Goal: Information Seeking & Learning: Learn about a topic

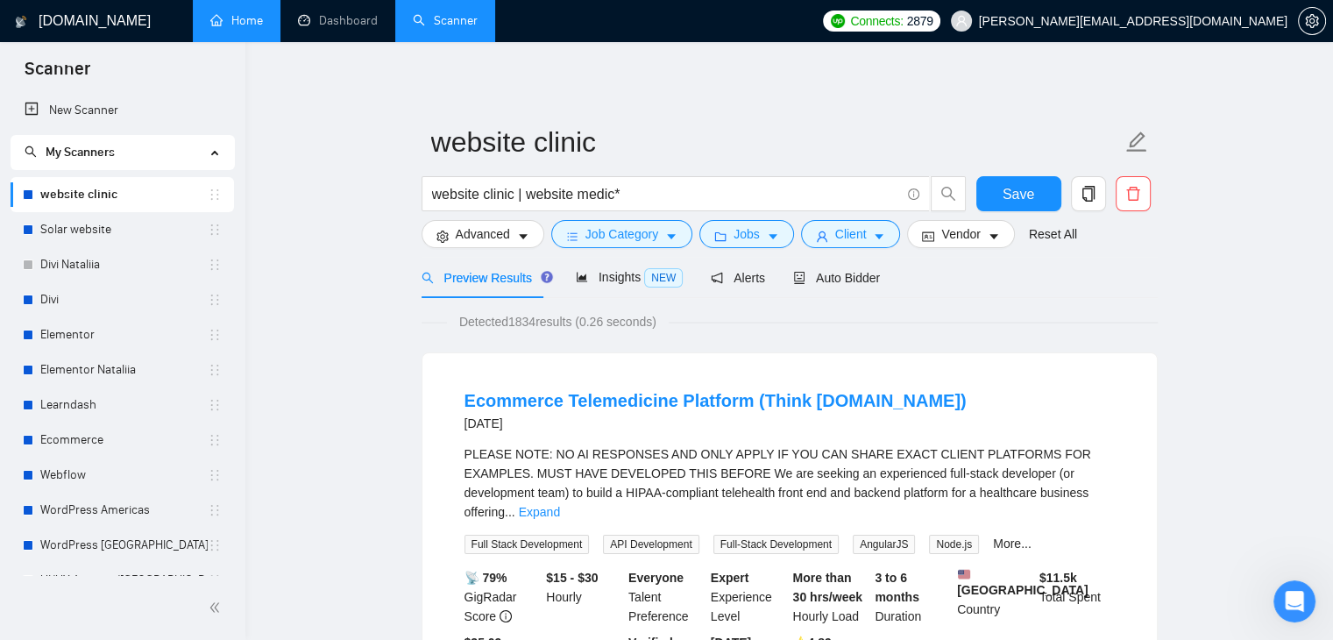
click at [257, 28] on link "Home" at bounding box center [236, 20] width 53 height 15
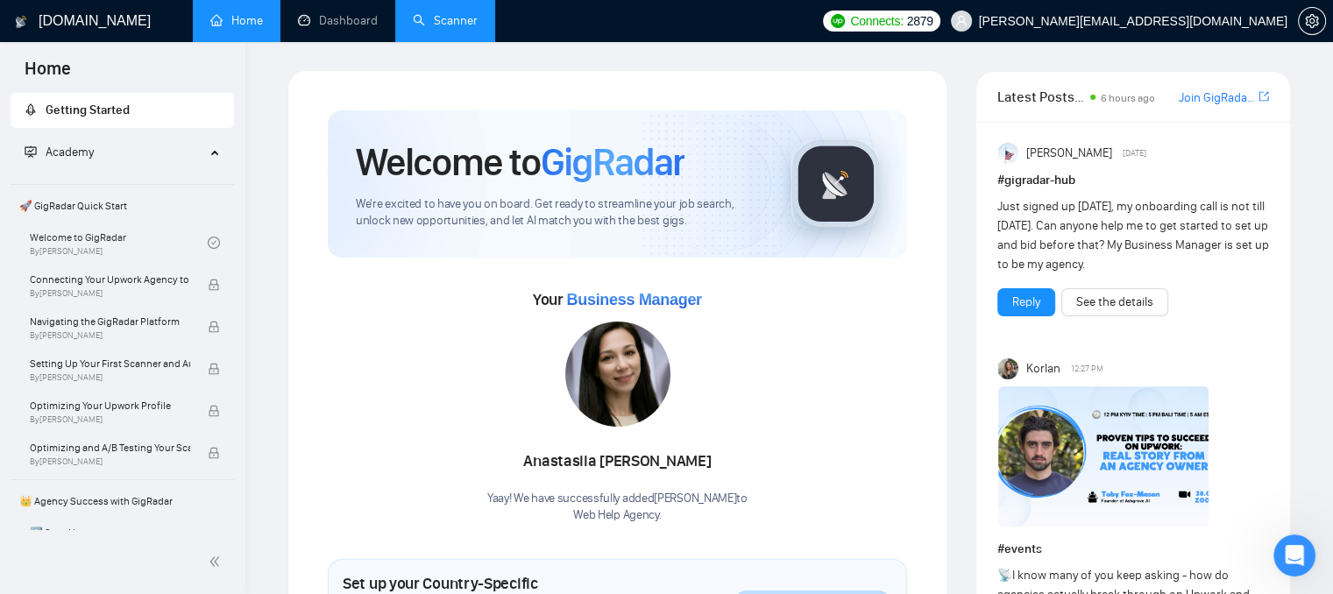
click at [429, 13] on link "Scanner" at bounding box center [445, 20] width 65 height 15
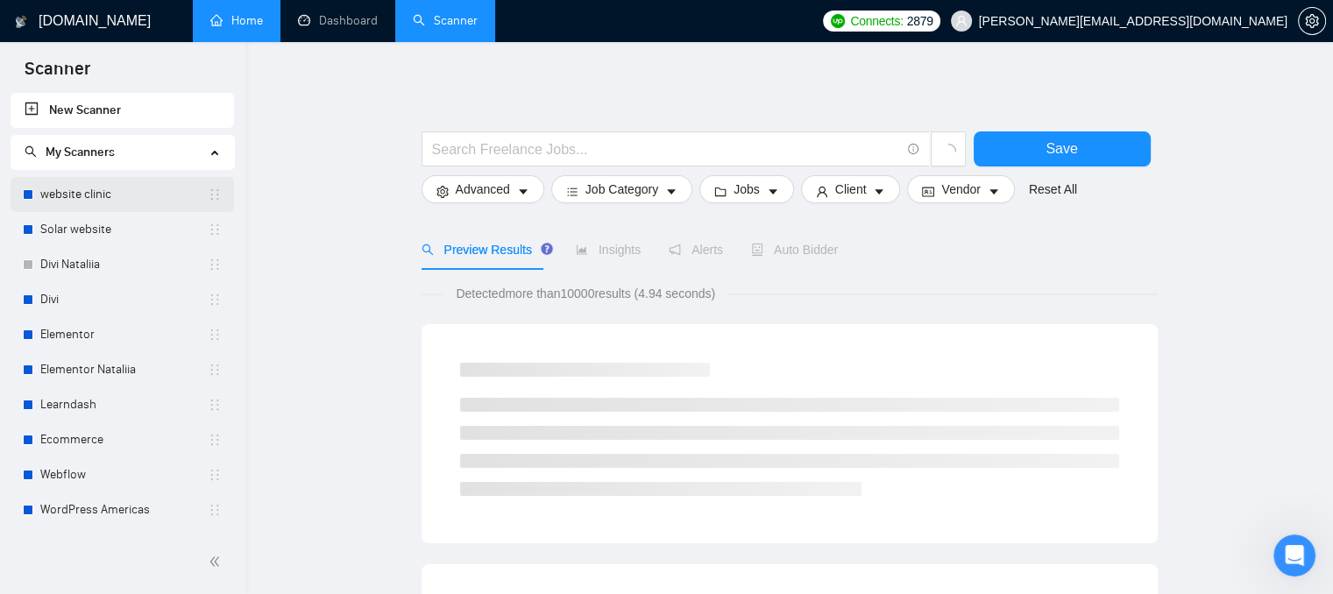
click at [54, 197] on link "website clinic" at bounding box center [123, 194] width 167 height 35
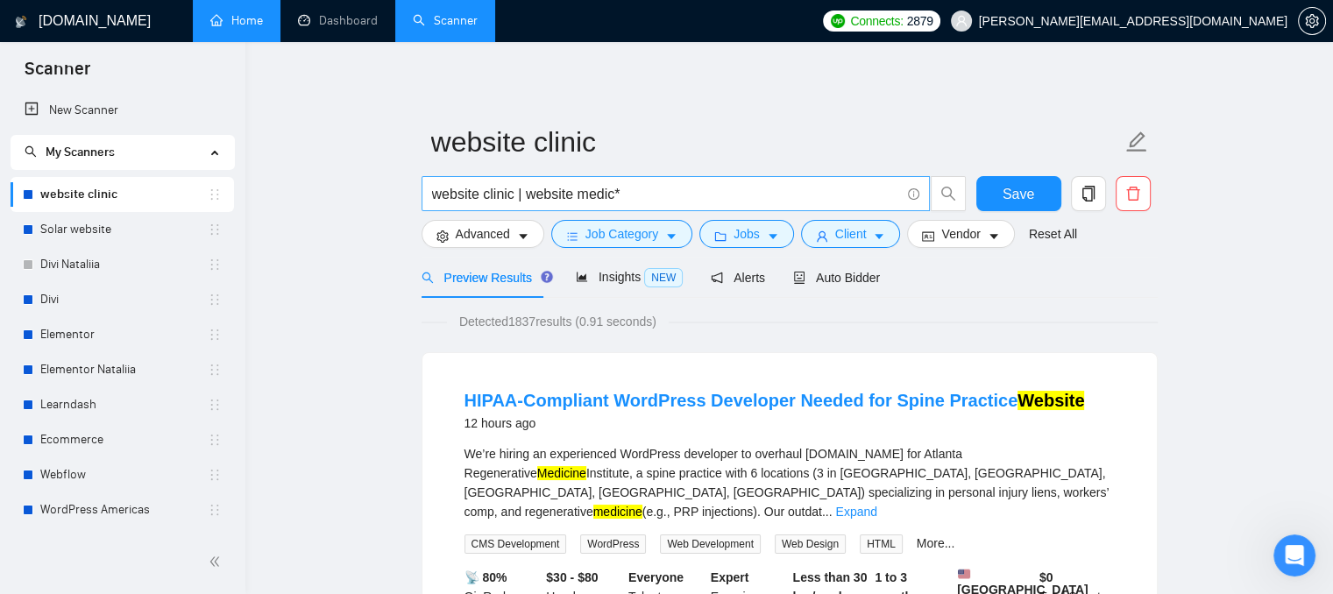
click at [465, 194] on input "website clinic | website medic*" at bounding box center [666, 194] width 468 height 22
click at [817, 237] on icon "user" at bounding box center [822, 236] width 11 height 11
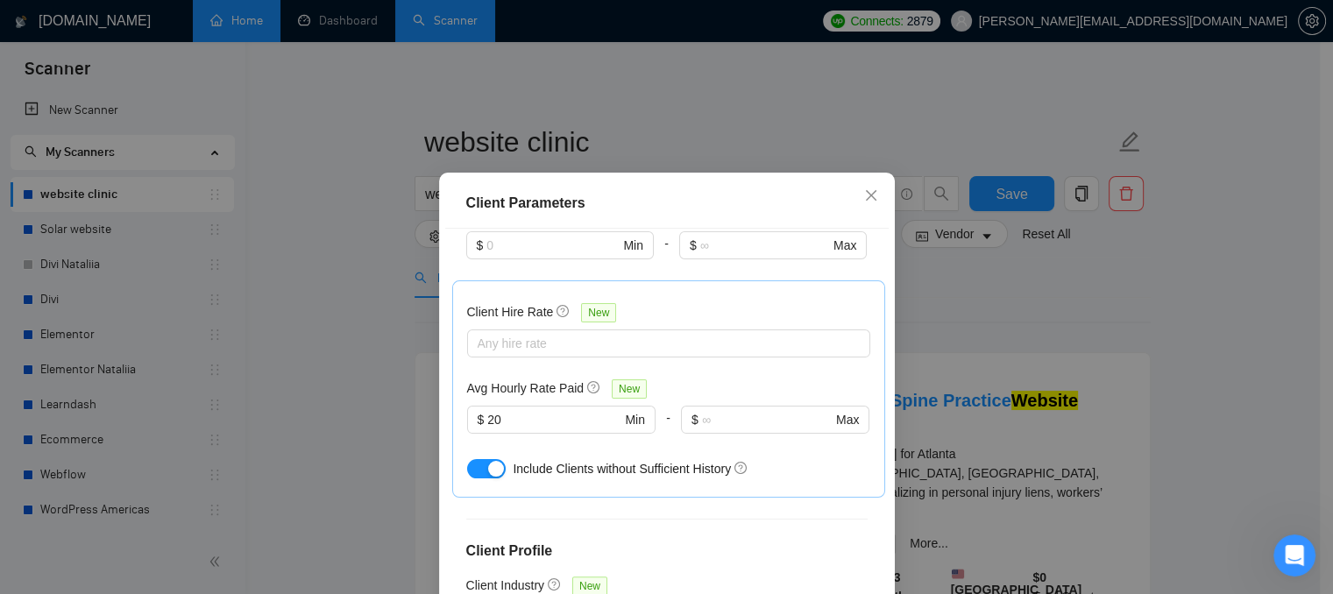
scroll to position [526, 0]
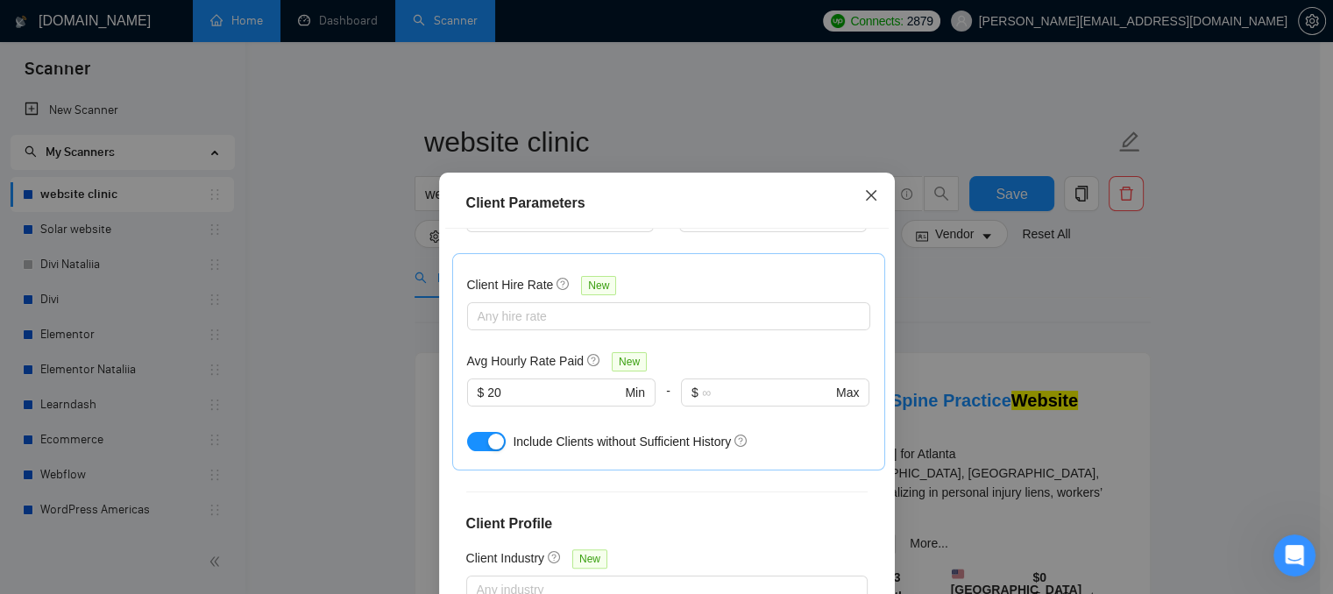
click at [868, 202] on icon "close" at bounding box center [871, 195] width 14 height 14
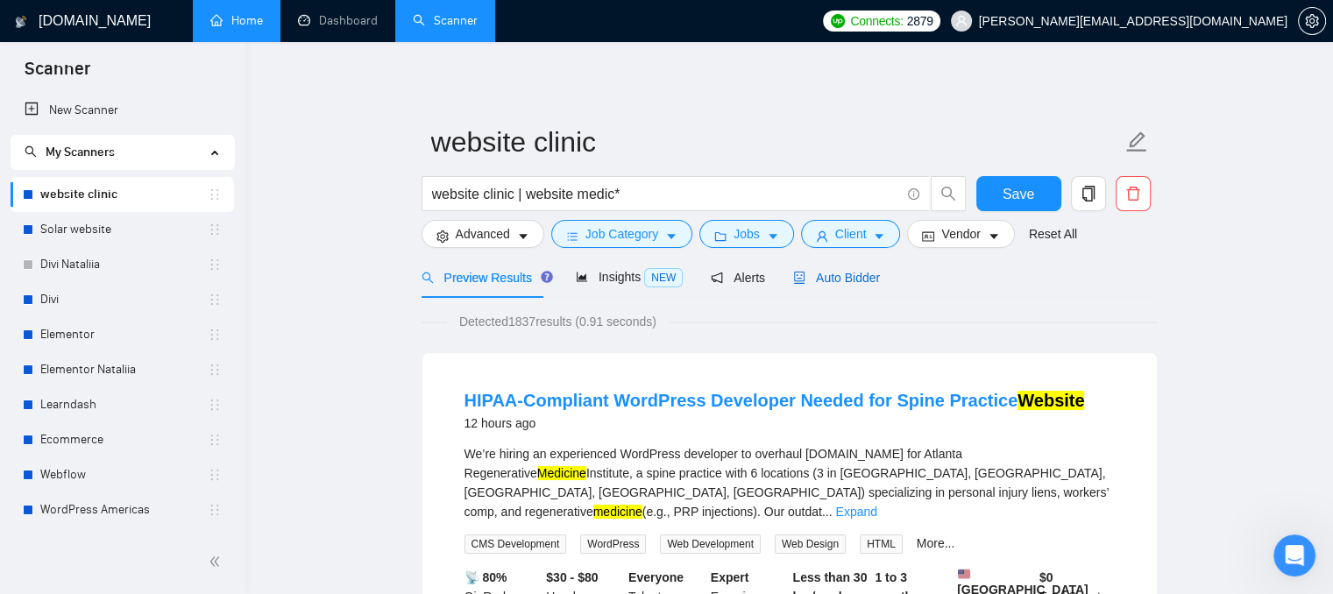
click at [838, 281] on span "Auto Bidder" at bounding box center [836, 278] width 87 height 14
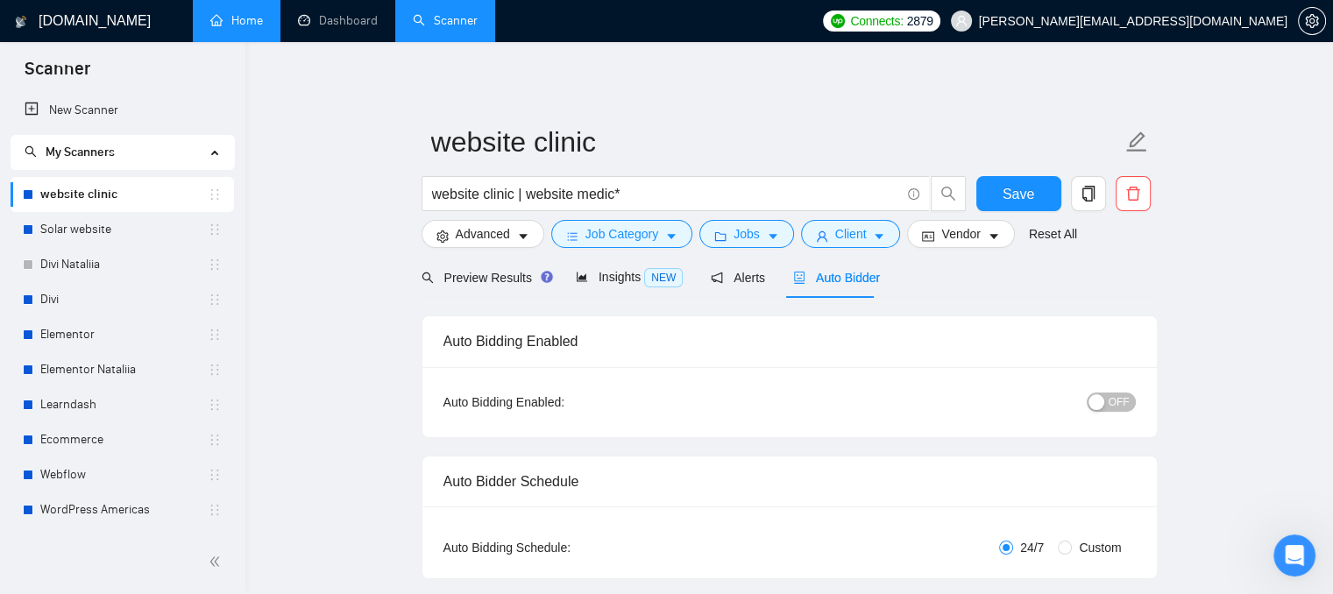
checkbox input "true"
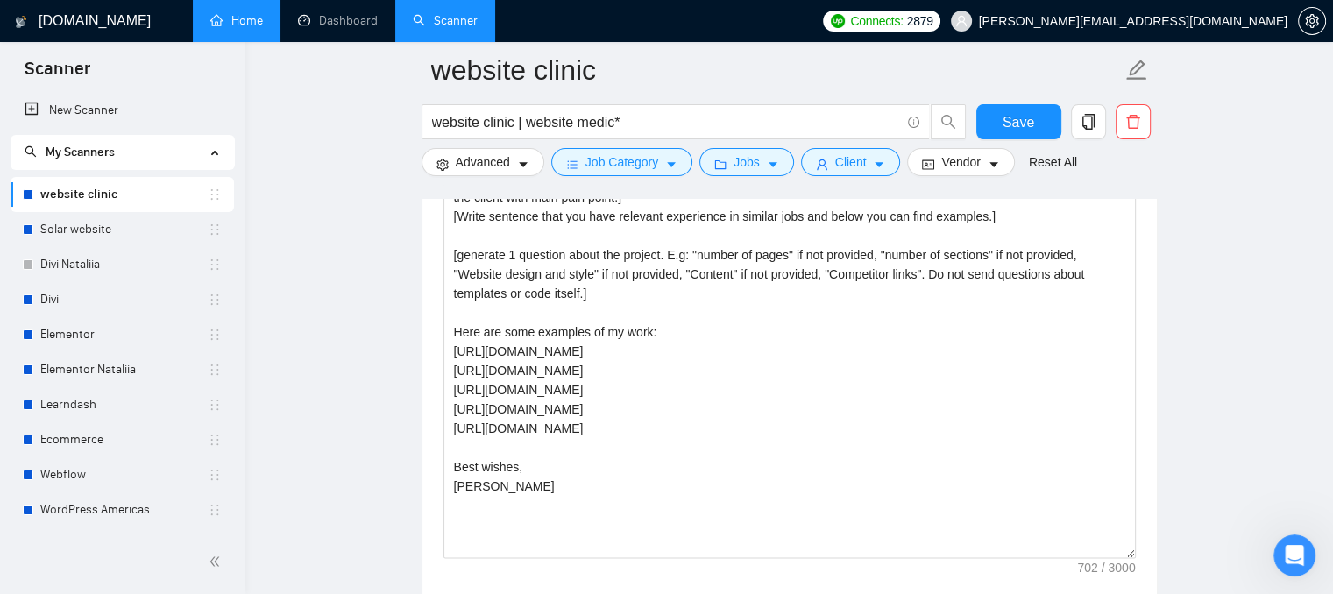
scroll to position [2015, 0]
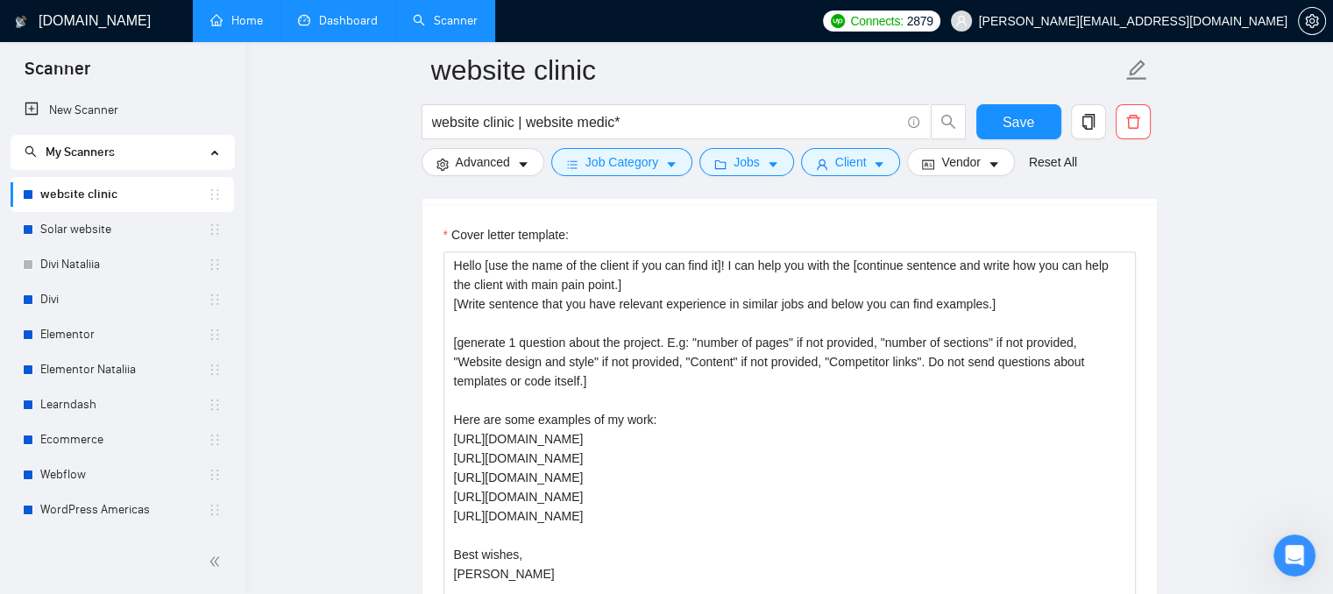
click at [358, 25] on link "Dashboard" at bounding box center [338, 20] width 80 height 15
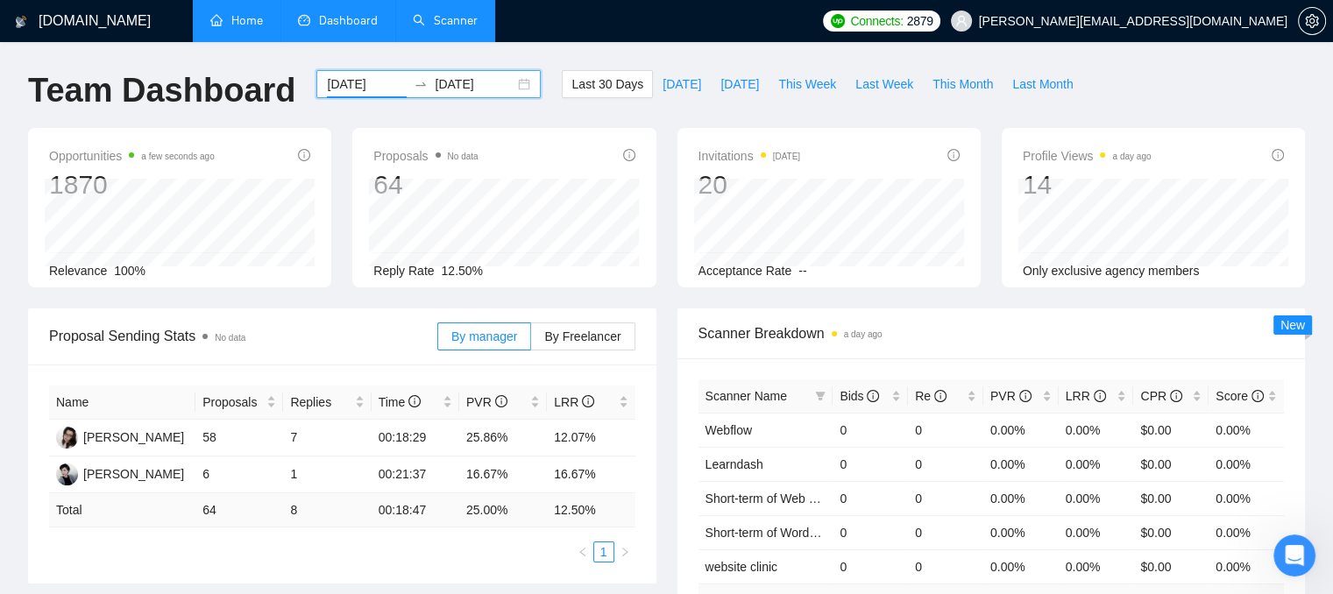
click at [372, 78] on input "[DATE]" at bounding box center [367, 83] width 80 height 19
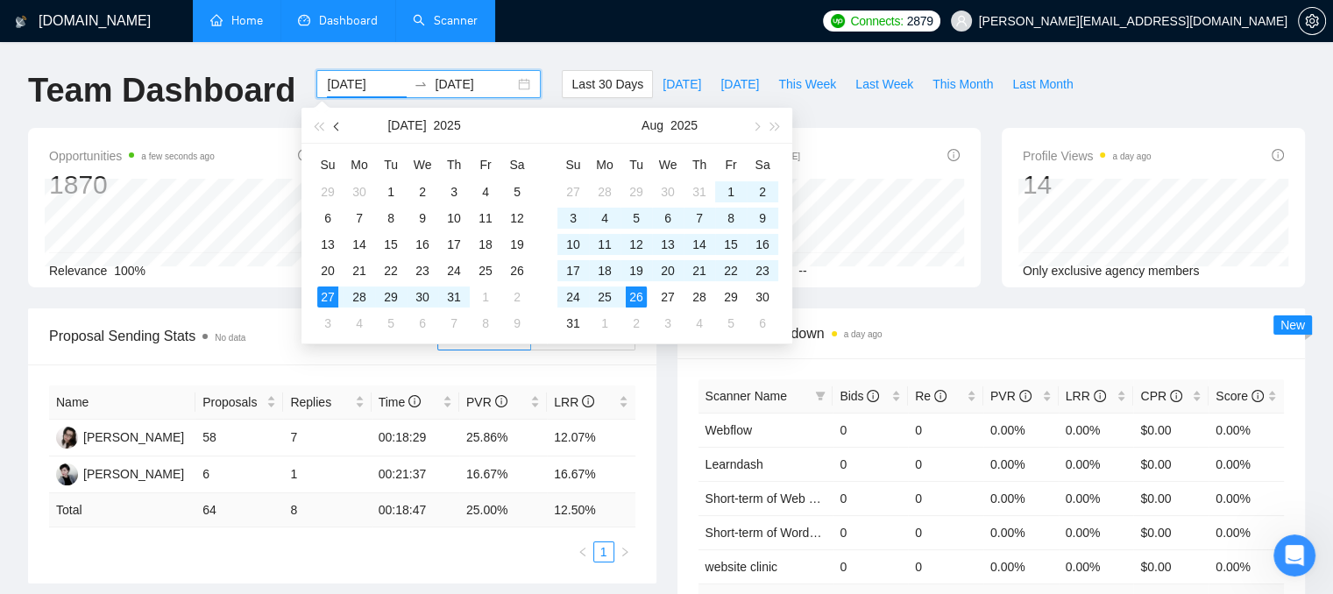
click at [334, 124] on button "button" at bounding box center [337, 125] width 19 height 35
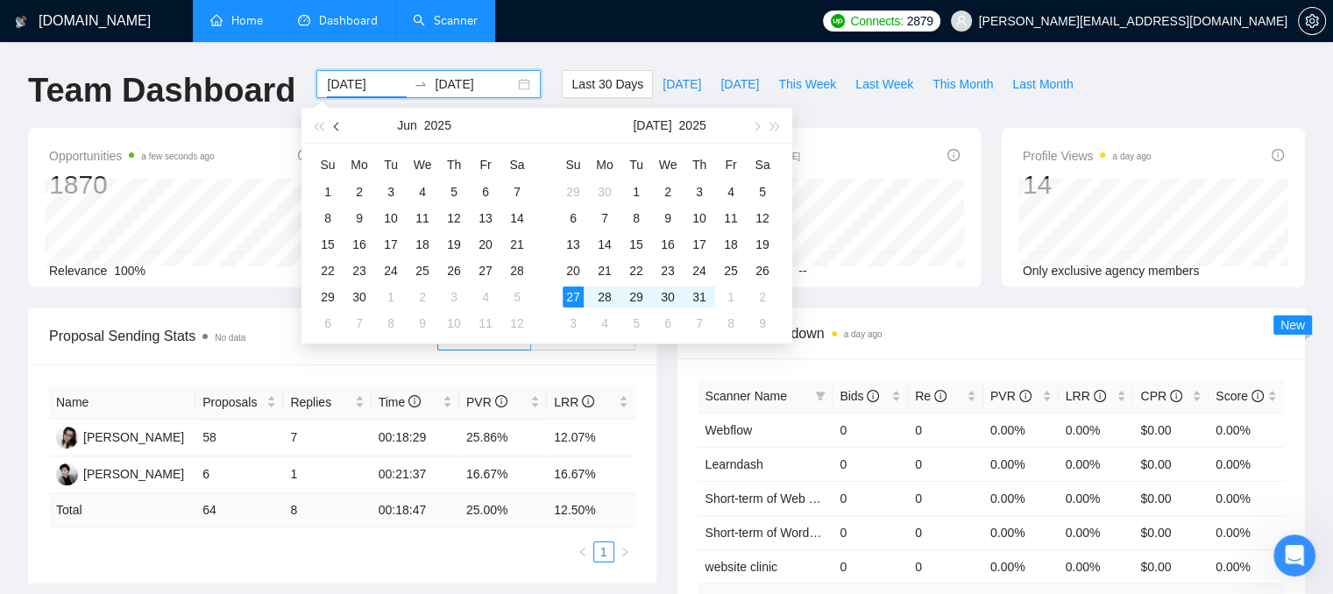
click at [334, 124] on button "button" at bounding box center [337, 125] width 19 height 35
click at [333, 123] on button "button" at bounding box center [337, 125] width 19 height 35
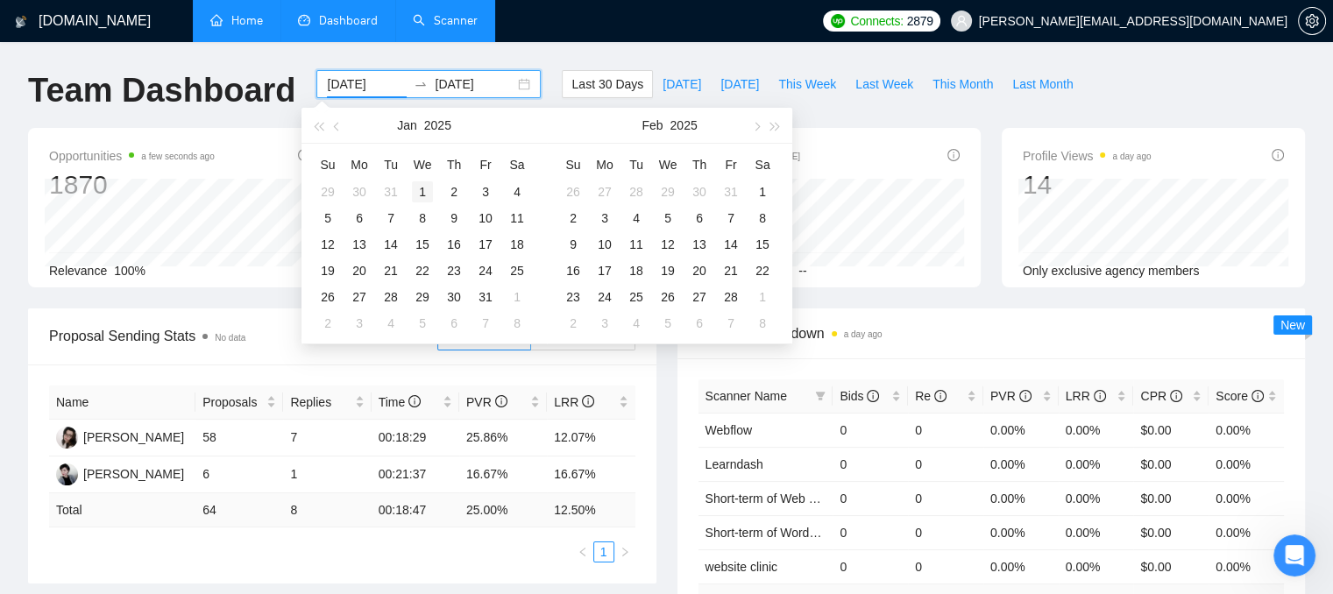
type input "[DATE]"
click at [431, 191] on div "1" at bounding box center [422, 191] width 21 height 21
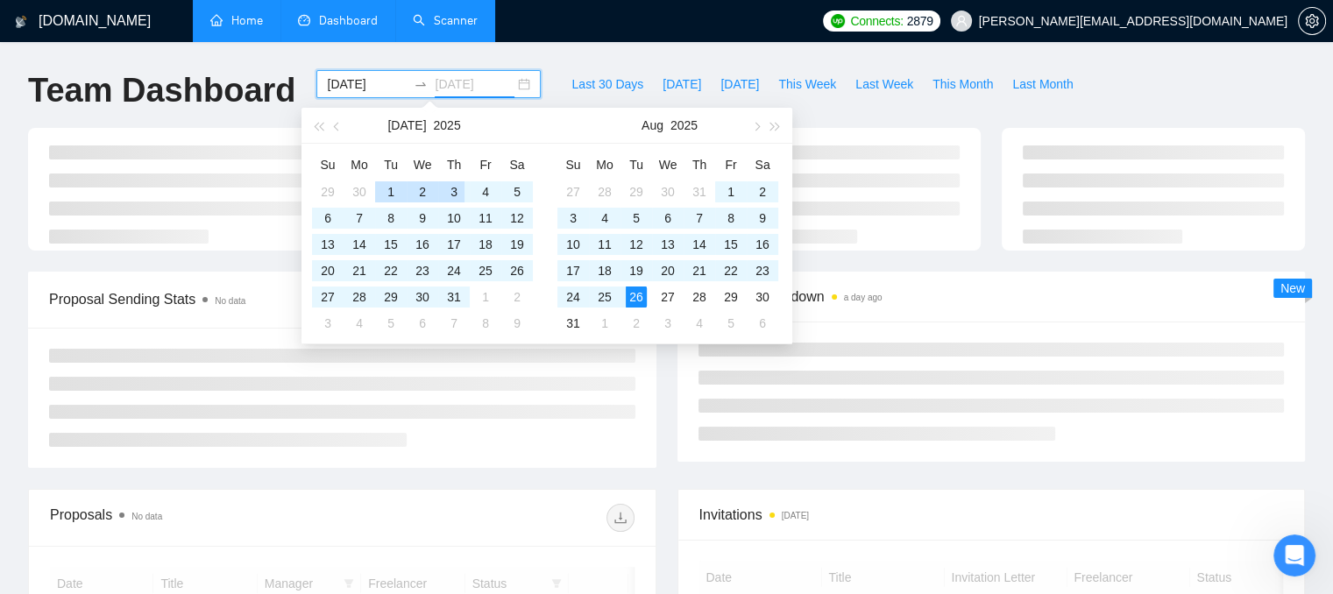
type input "[DATE]"
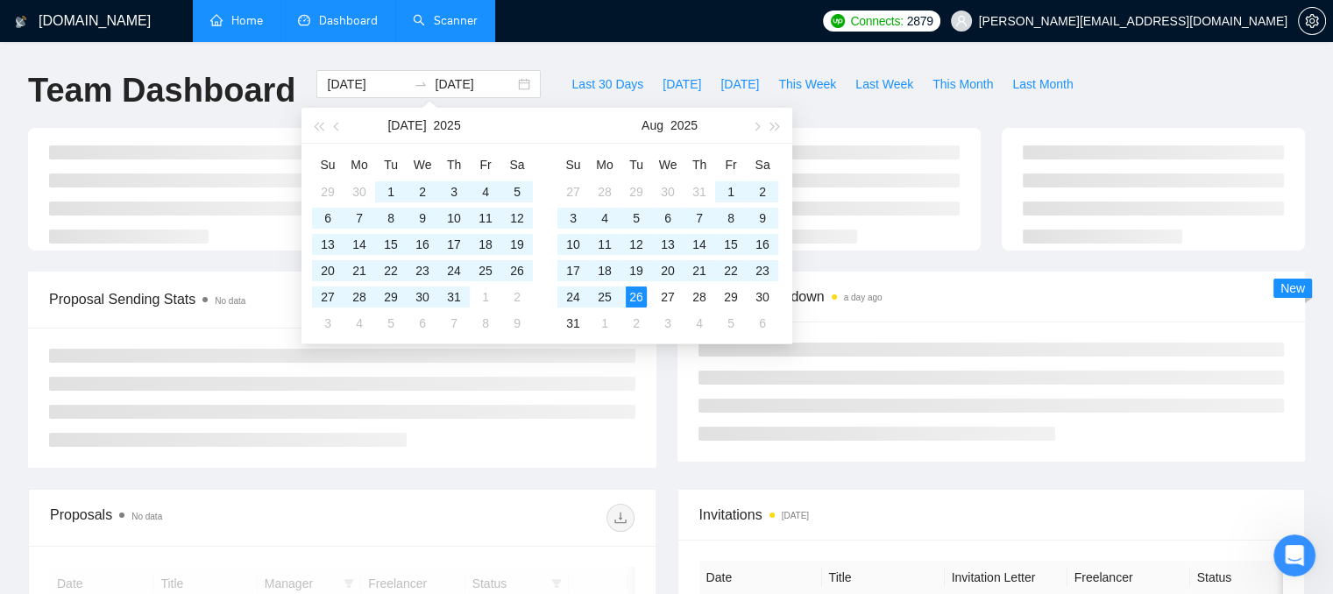
click at [1066, 263] on div at bounding box center [667, 200] width 1298 height 144
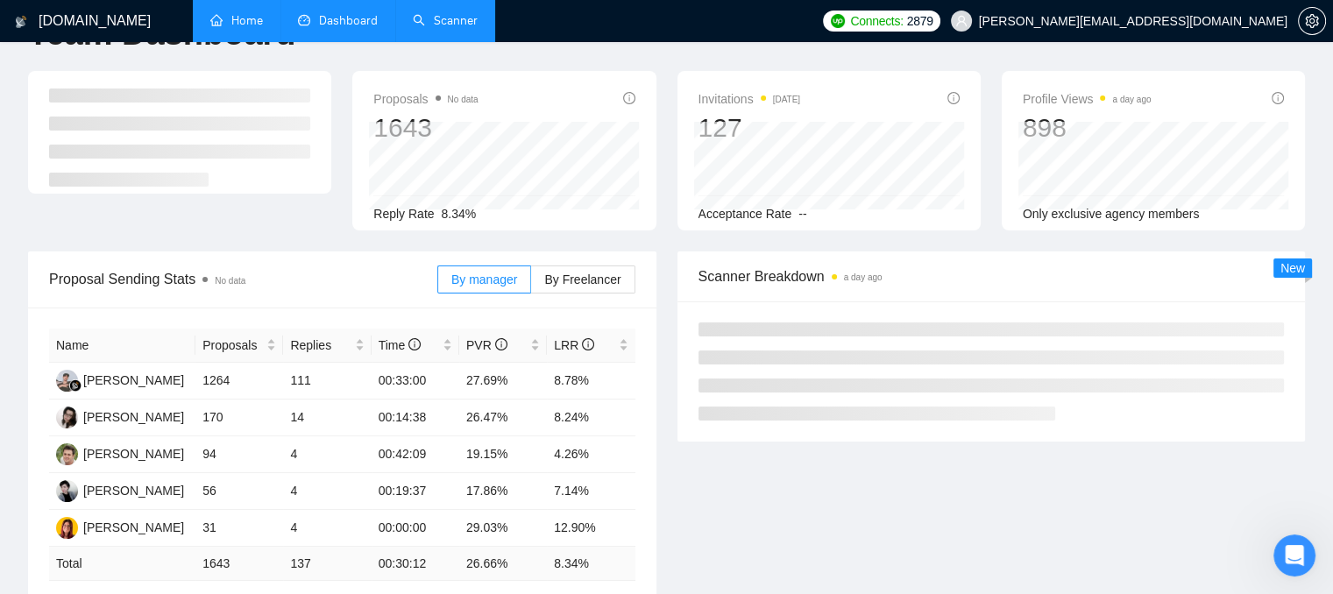
scroll to position [88, 0]
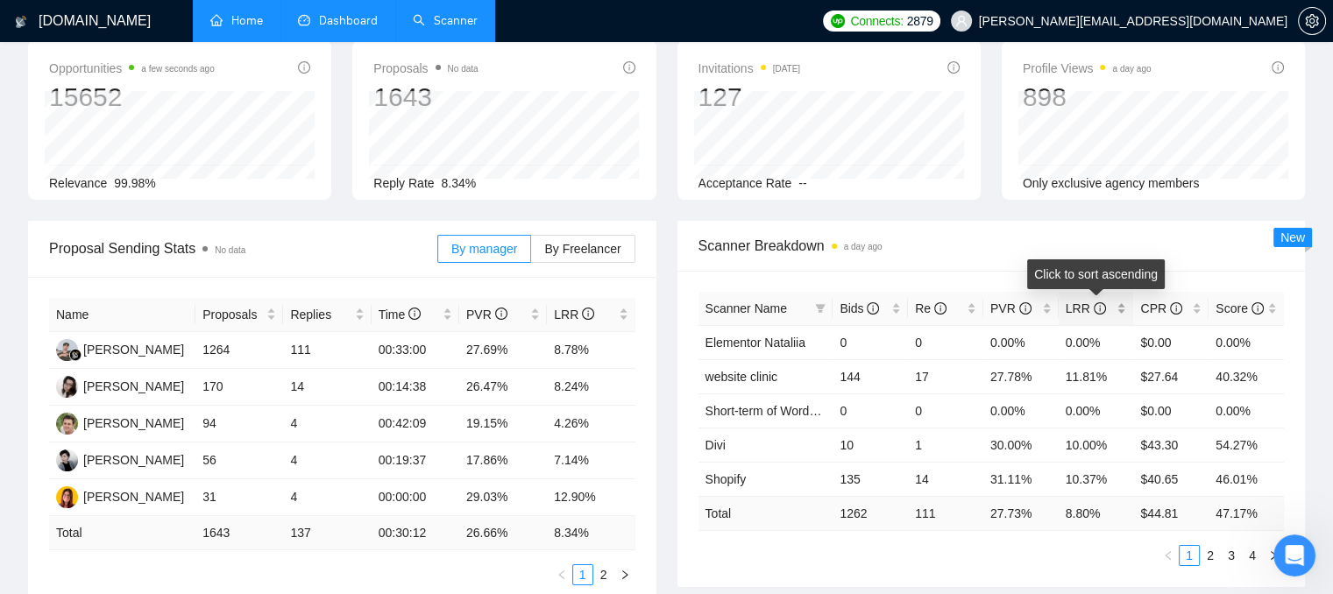
click at [1114, 311] on div "LRR" at bounding box center [1095, 308] width 61 height 19
click at [1121, 308] on div "LRR" at bounding box center [1095, 308] width 61 height 19
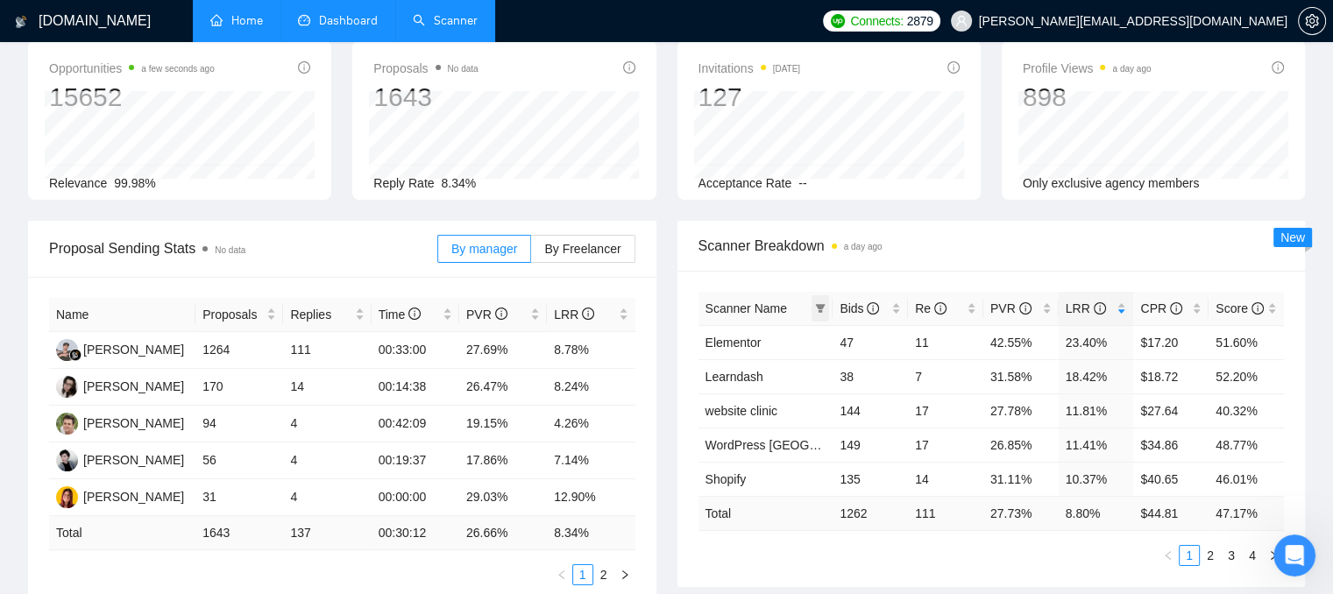
click at [822, 311] on icon "filter" at bounding box center [820, 308] width 11 height 11
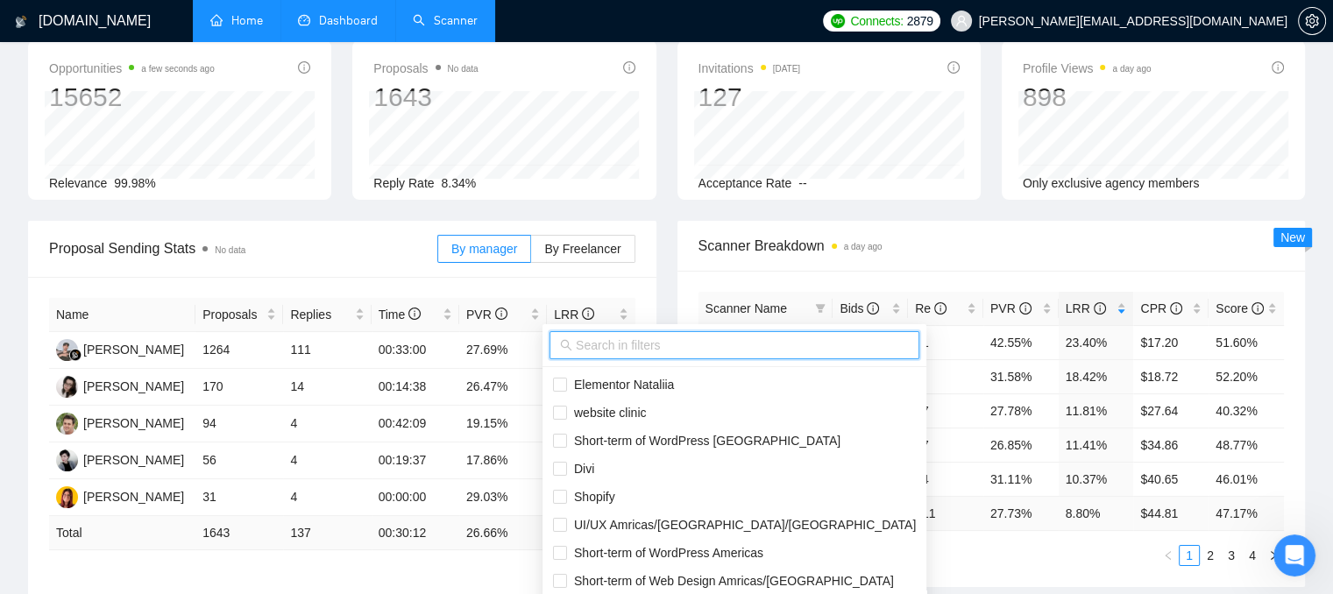
click at [705, 342] on input "text" at bounding box center [742, 345] width 333 height 19
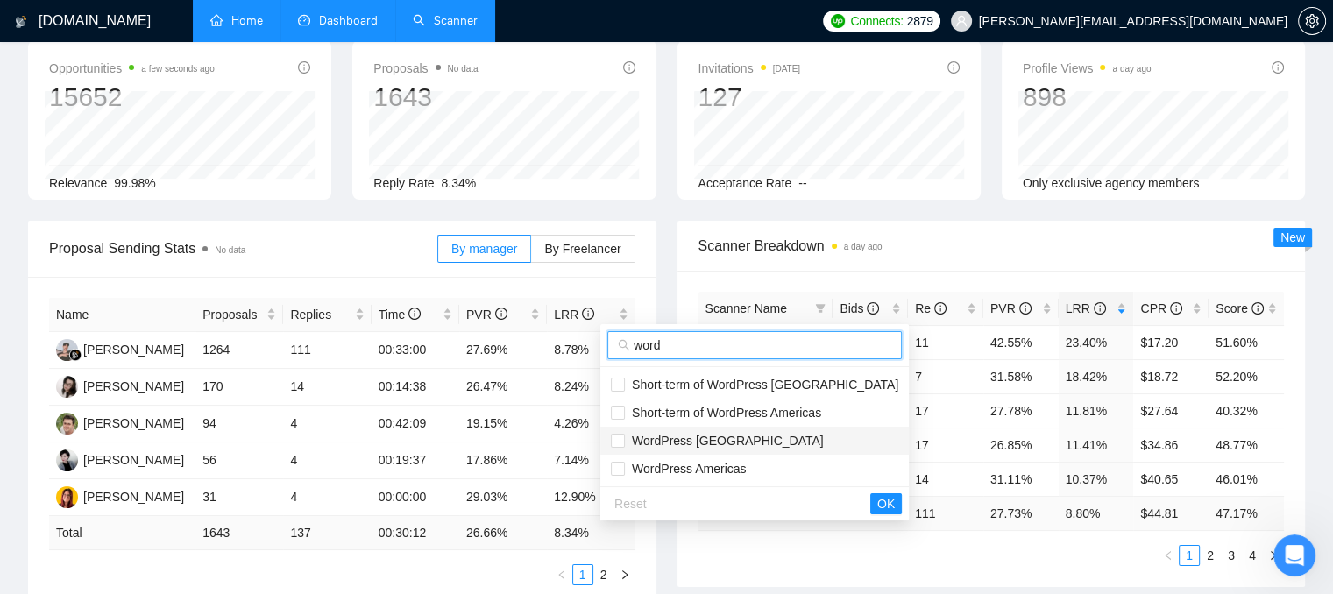
type input "word"
click at [673, 436] on span "WordPress [GEOGRAPHIC_DATA]" at bounding box center [724, 441] width 199 height 14
checkbox input "true"
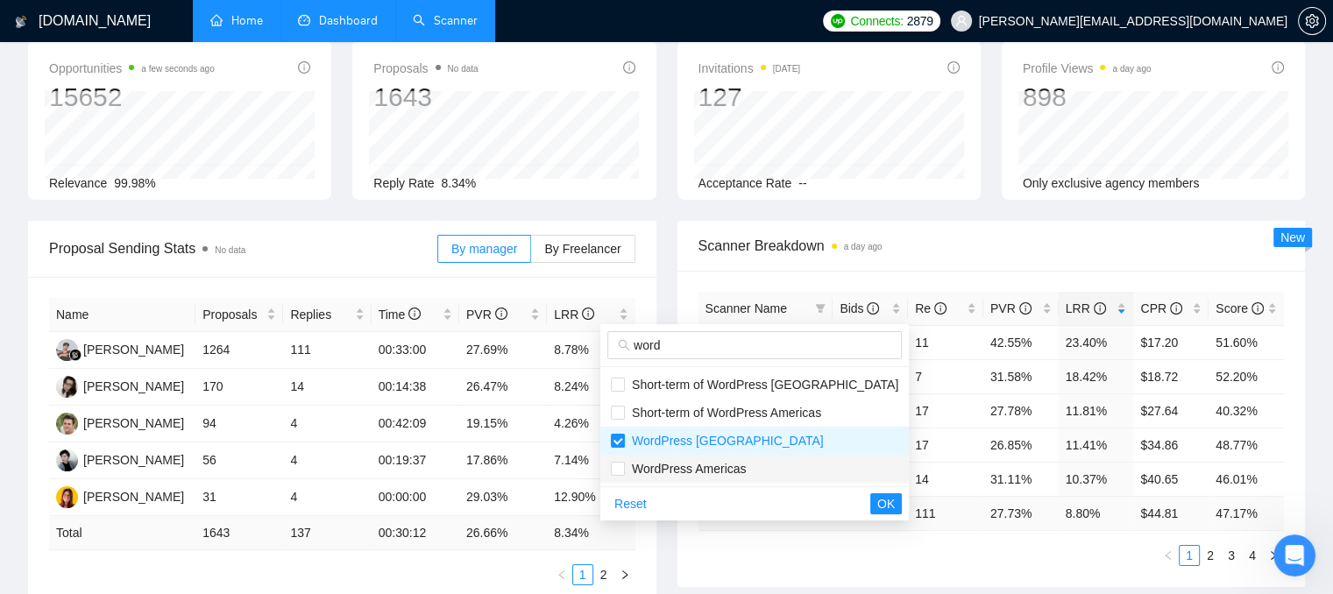
click at [668, 464] on span "WordPress Americas" at bounding box center [685, 469] width 121 height 14
checkbox input "true"
click at [877, 506] on span "OK" at bounding box center [886, 503] width 18 height 19
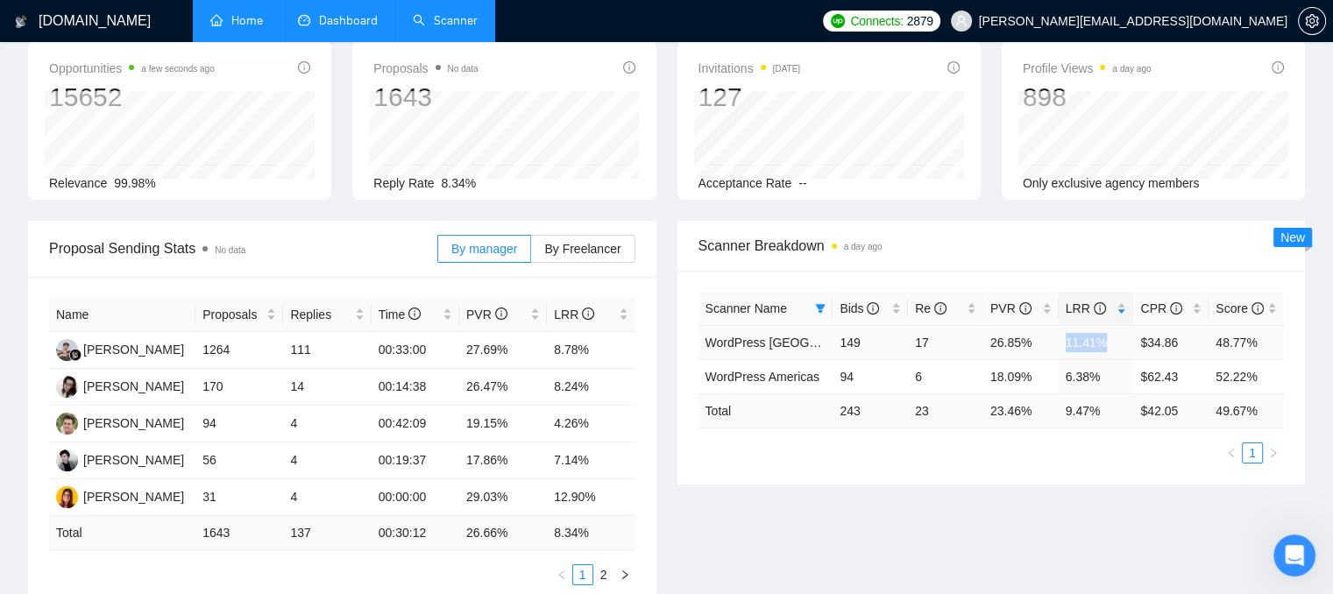
drag, startPoint x: 1072, startPoint y: 338, endPoint x: 1103, endPoint y: 334, distance: 31.0
click at [1103, 334] on td "11.41%" at bounding box center [1095, 342] width 75 height 34
drag, startPoint x: 1063, startPoint y: 377, endPoint x: 1093, endPoint y: 374, distance: 30.8
click at [1093, 374] on td "6.38%" at bounding box center [1095, 376] width 75 height 34
click at [1065, 446] on ul "1" at bounding box center [991, 452] width 586 height 21
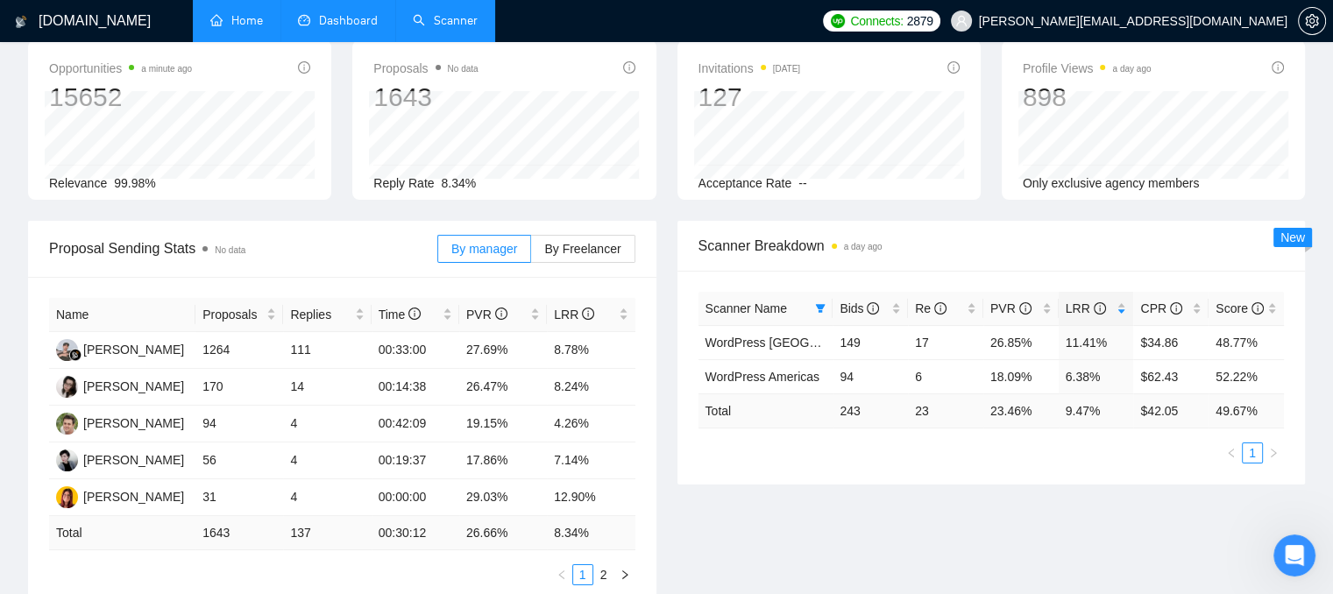
click at [216, 26] on link "Home" at bounding box center [236, 20] width 53 height 15
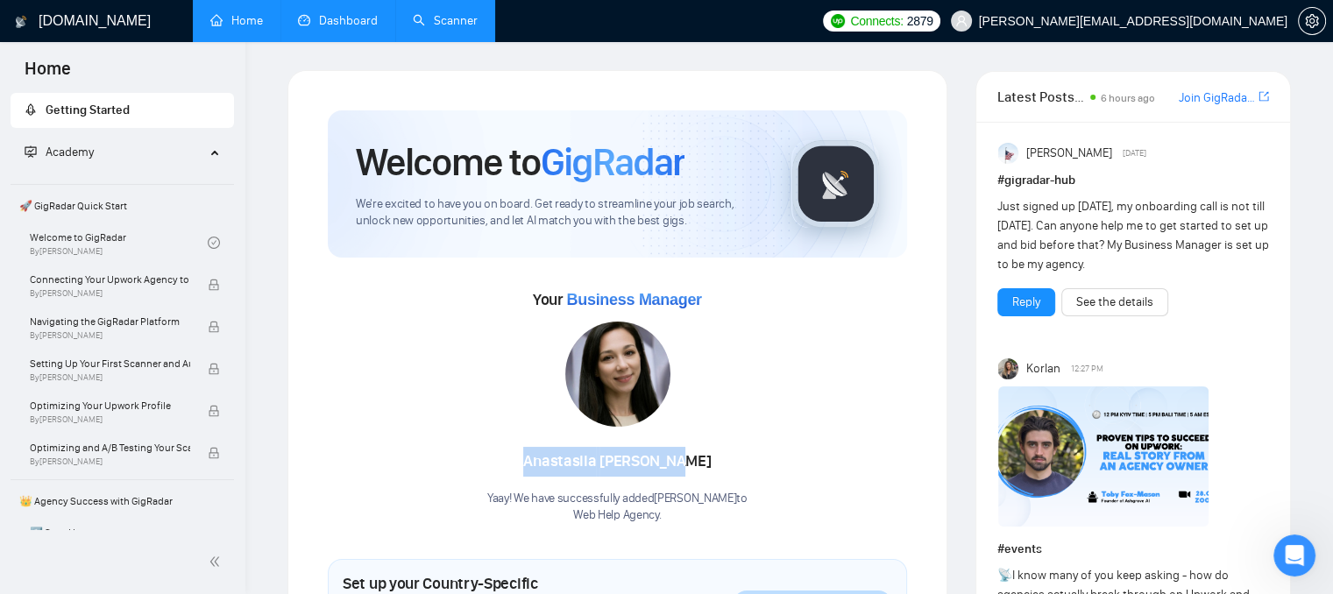
drag, startPoint x: 539, startPoint y: 467, endPoint x: 709, endPoint y: 463, distance: 170.0
click at [709, 463] on div "[PERSON_NAME]" at bounding box center [617, 462] width 260 height 30
click at [708, 463] on div "[PERSON_NAME]" at bounding box center [617, 462] width 260 height 30
